Goal: Find specific page/section: Find specific page/section

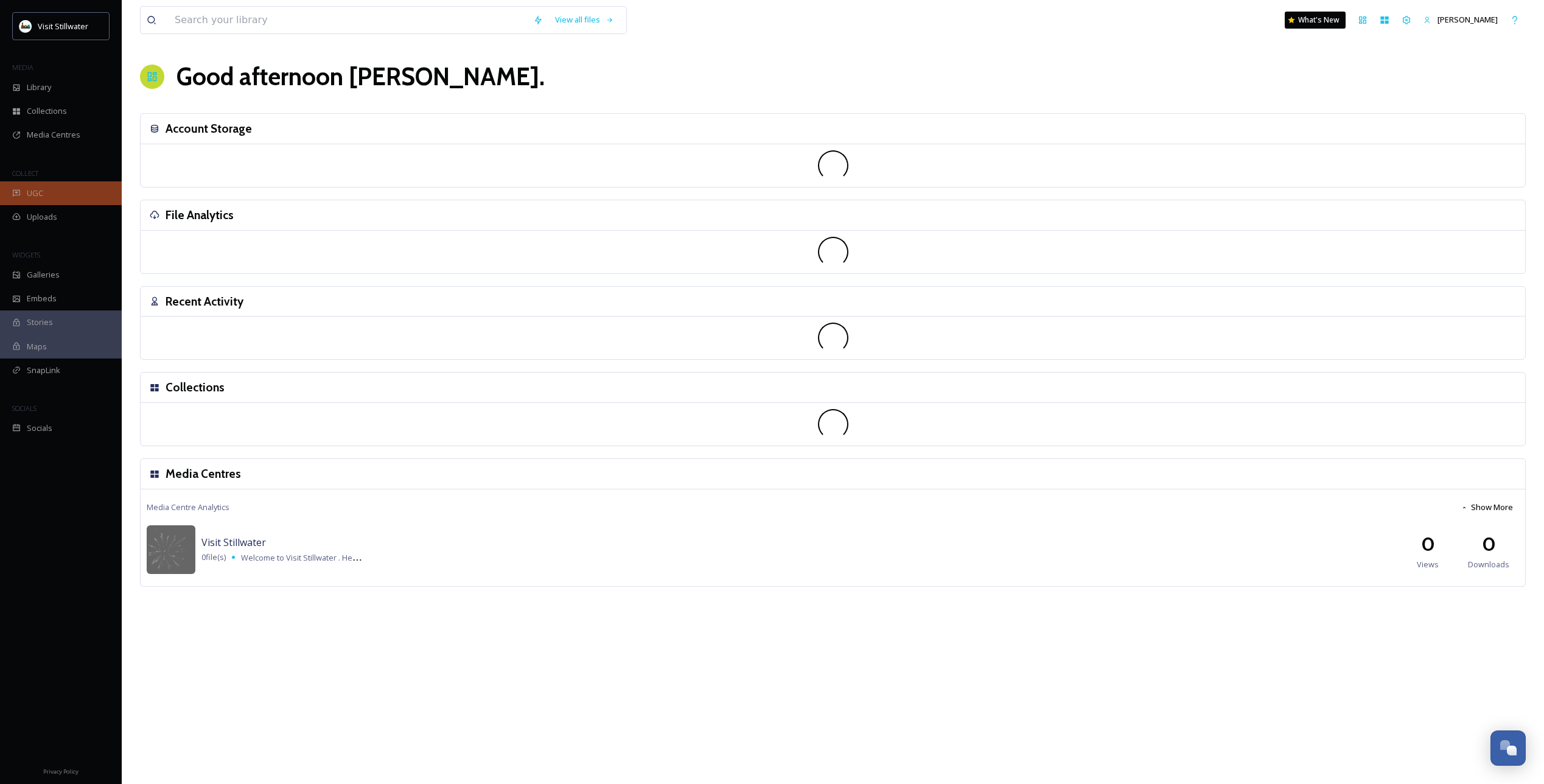
click at [27, 195] on span "UGC" at bounding box center [35, 193] width 16 height 12
